Goal: Complete application form

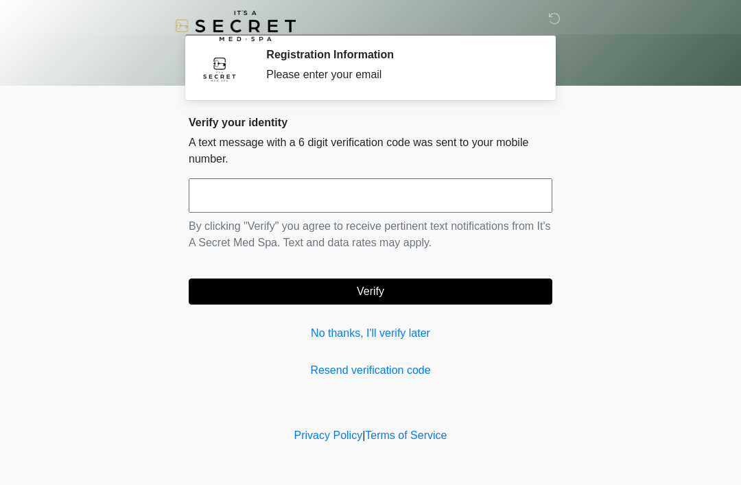
click at [383, 337] on link "No thanks, I'll verify later" at bounding box center [371, 333] width 364 height 16
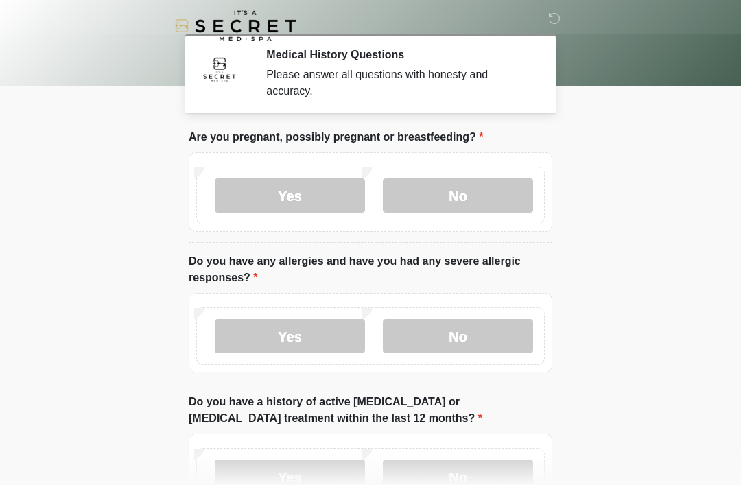
click at [474, 196] on label "No" at bounding box center [458, 195] width 150 height 34
click at [457, 347] on label "No" at bounding box center [458, 336] width 150 height 34
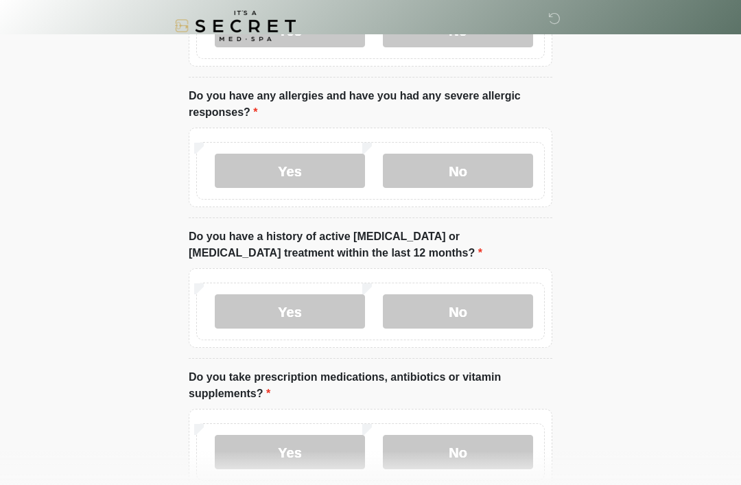
click at [441, 303] on label "No" at bounding box center [458, 311] width 150 height 34
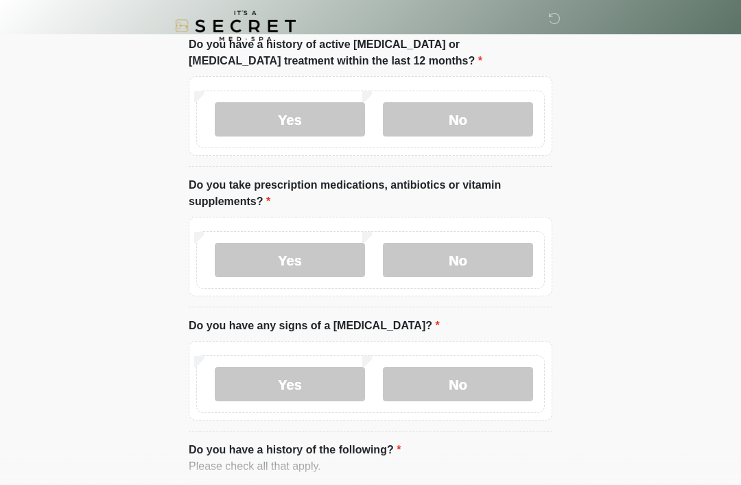
click at [441, 263] on label "No" at bounding box center [458, 260] width 150 height 34
click at [434, 388] on label "No" at bounding box center [458, 384] width 150 height 34
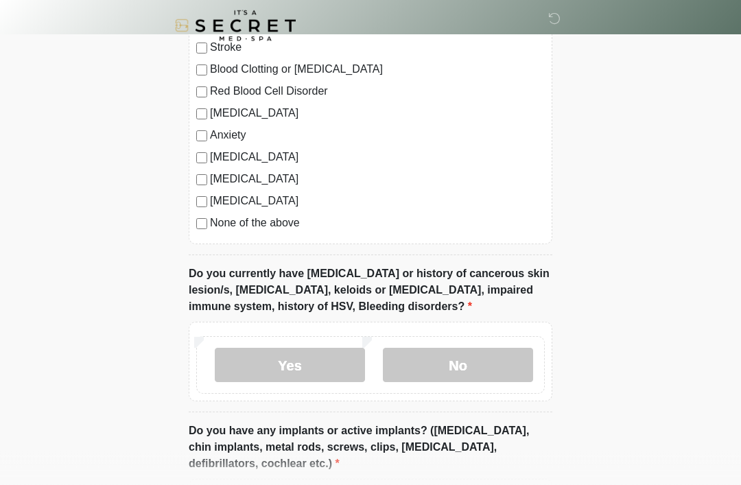
click at [428, 351] on label "No" at bounding box center [458, 366] width 150 height 34
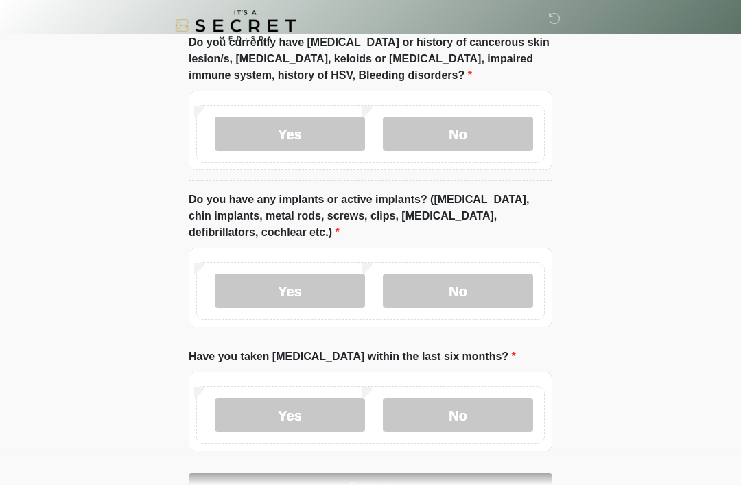
click at [470, 303] on label "No" at bounding box center [458, 292] width 150 height 34
click at [437, 414] on label "No" at bounding box center [458, 415] width 150 height 34
click at [340, 485] on button "Continue" at bounding box center [371, 487] width 364 height 26
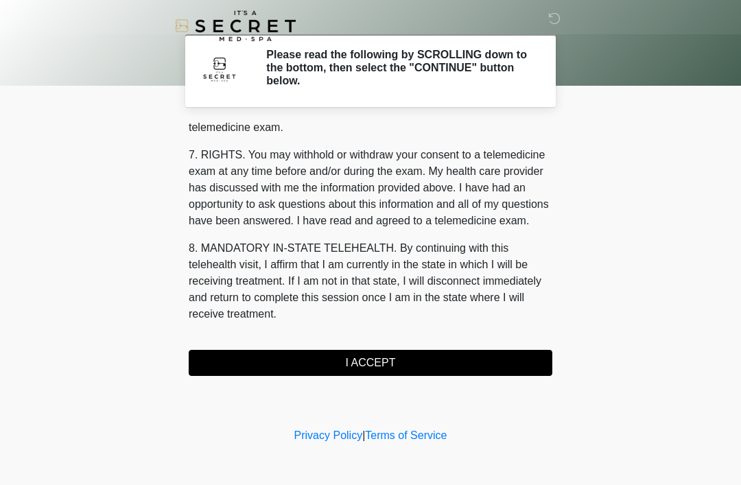
scroll to position [586, 0]
click at [398, 360] on button "I ACCEPT" at bounding box center [371, 363] width 364 height 26
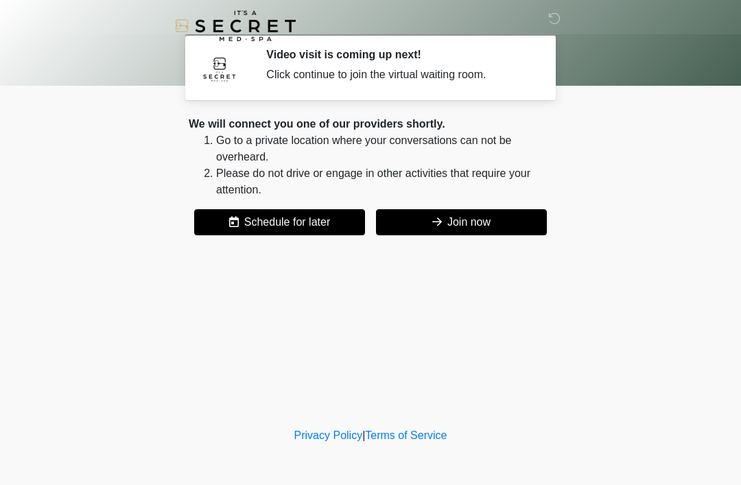
click at [473, 223] on button "Join now" at bounding box center [461, 222] width 171 height 26
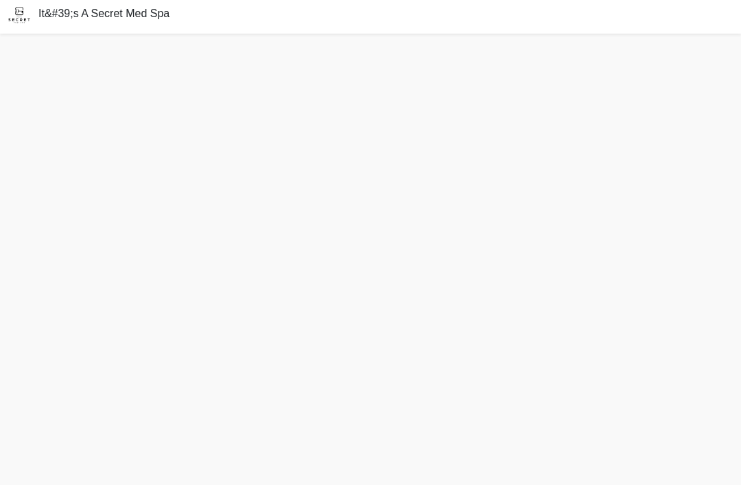
scroll to position [48, 0]
